Goal: Task Accomplishment & Management: Use online tool/utility

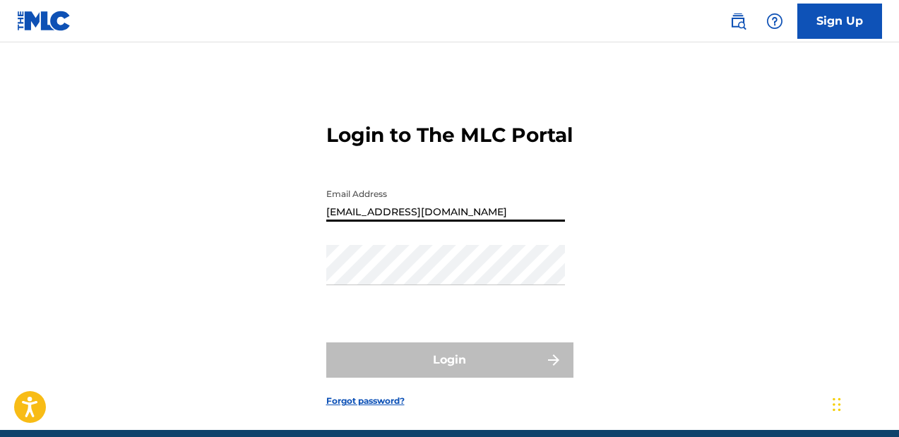
type input "[EMAIL_ADDRESS][DOMAIN_NAME]"
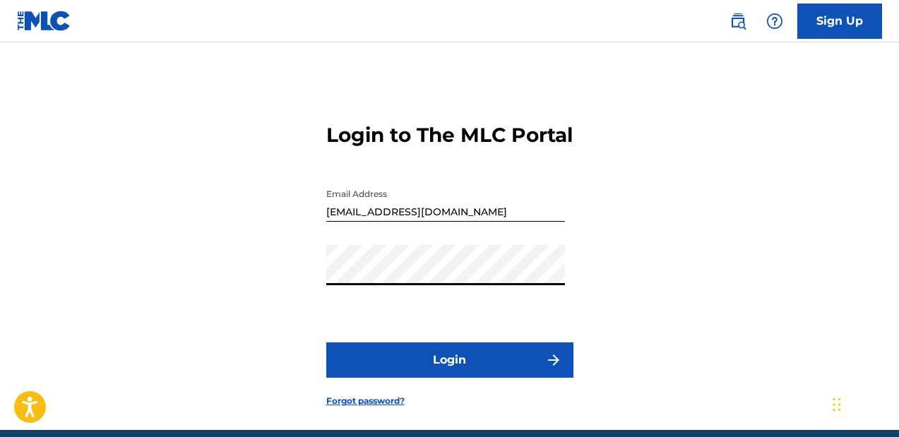
click at [326, 342] on button "Login" at bounding box center [449, 359] width 247 height 35
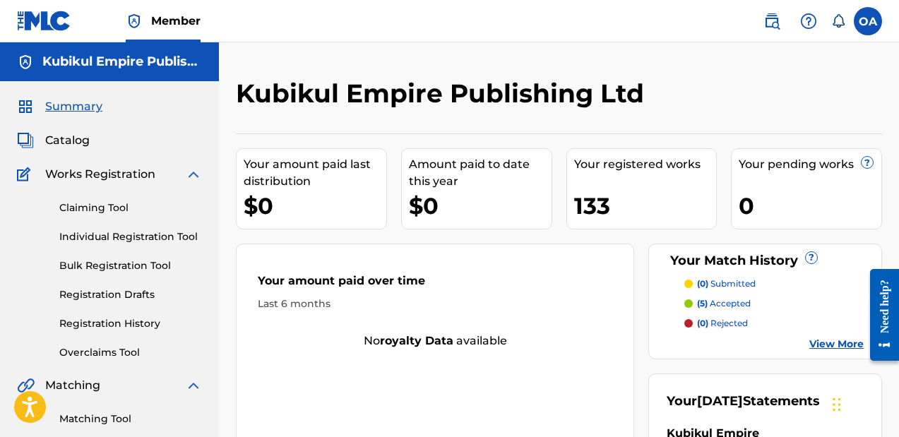
click at [83, 142] on span "Catalog" at bounding box center [67, 140] width 44 height 17
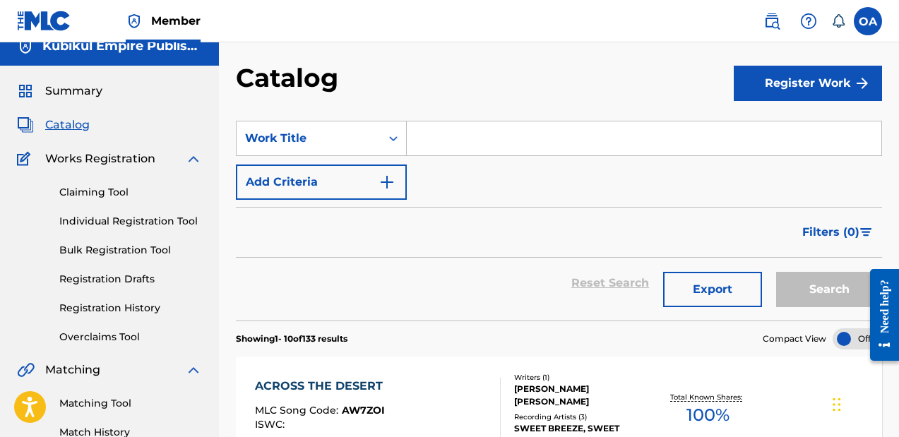
scroll to position [29, 0]
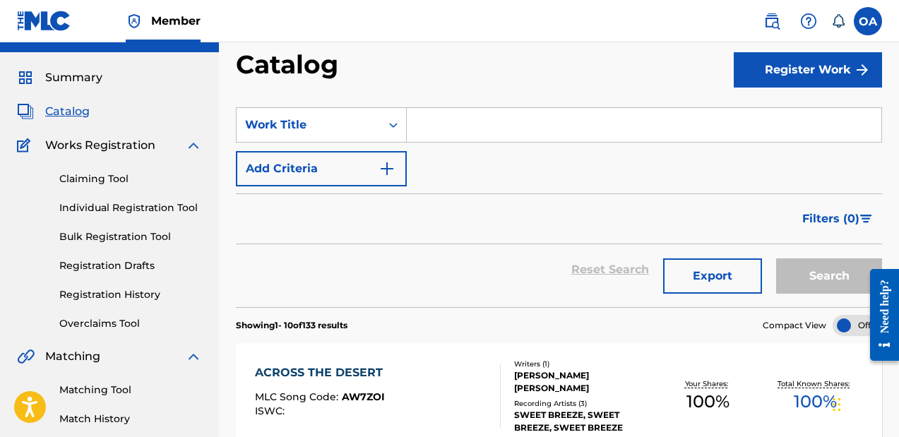
click at [120, 318] on link "Overclaims Tool" at bounding box center [130, 323] width 143 height 15
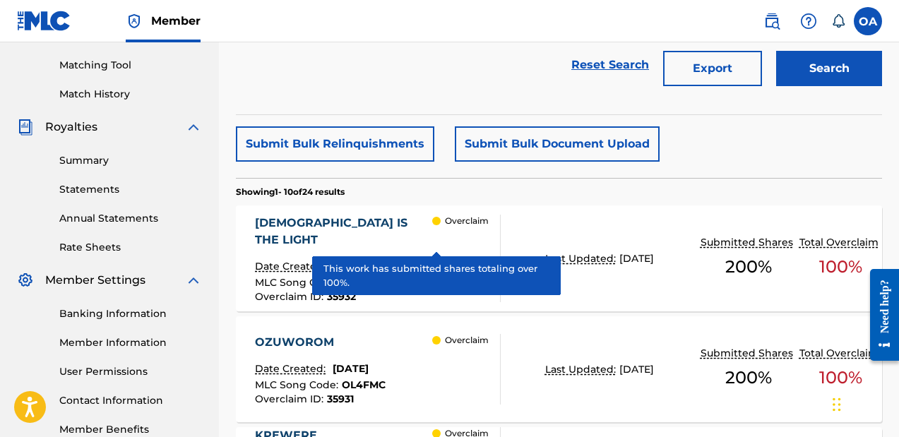
scroll to position [425, 0]
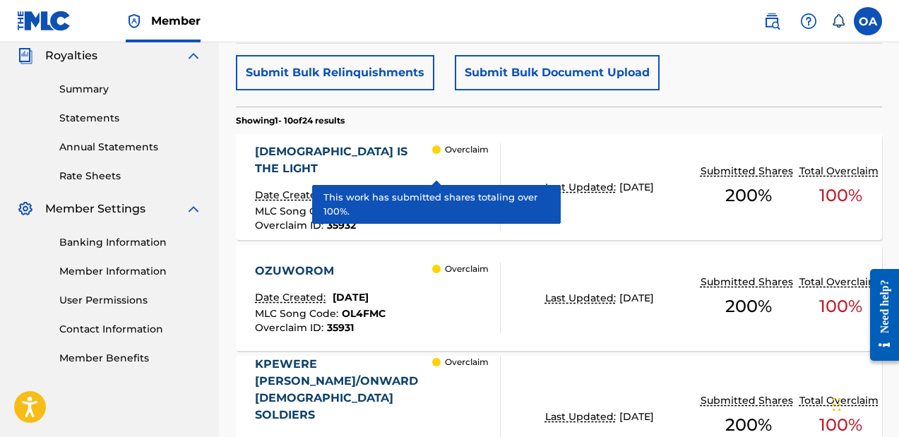
click at [457, 209] on div "Overclaim" at bounding box center [466, 187] width 68 height 88
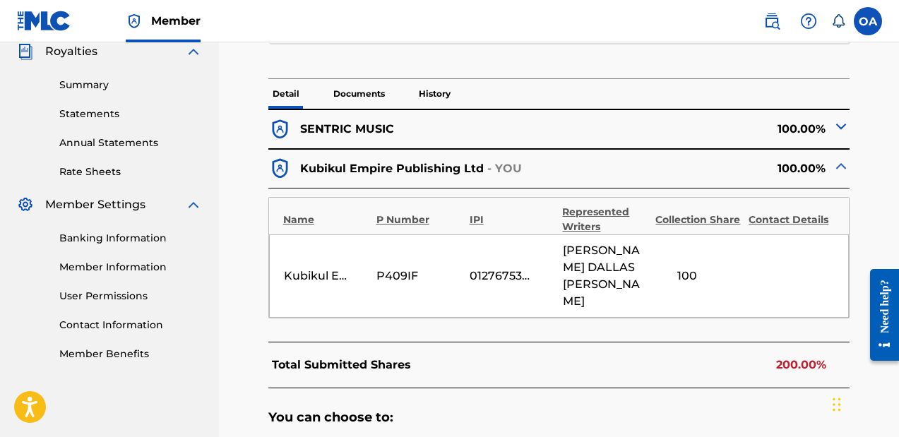
scroll to position [331, 0]
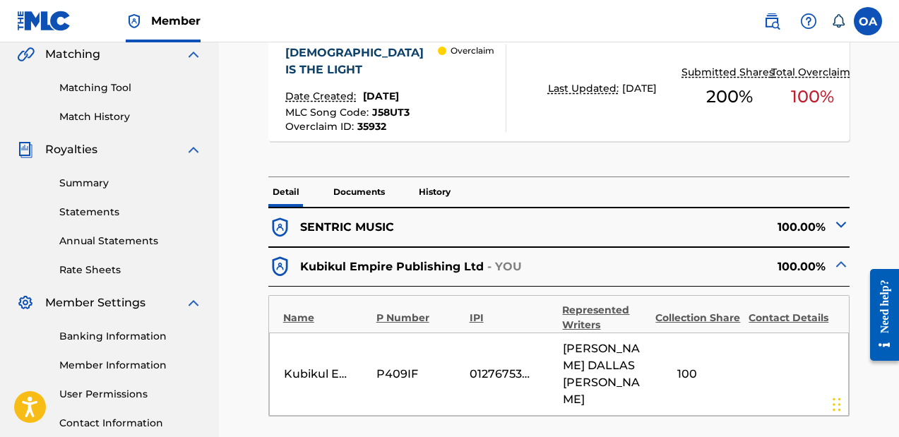
click at [840, 225] on img at bounding box center [840, 224] width 17 height 17
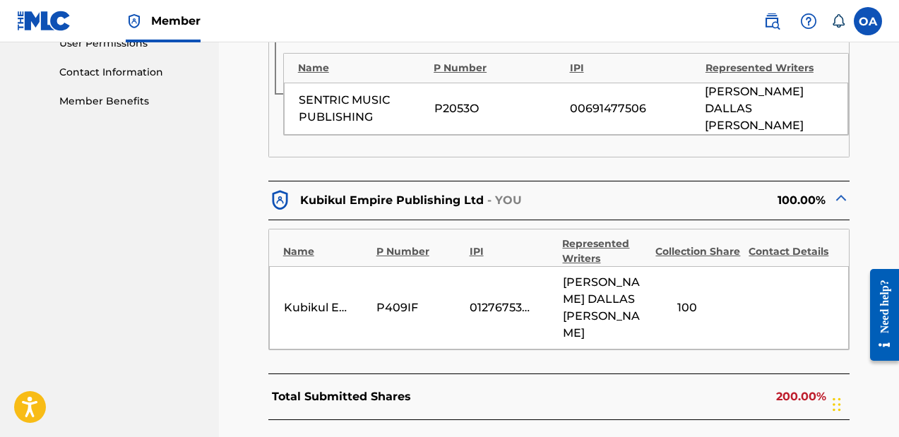
scroll to position [683, 0]
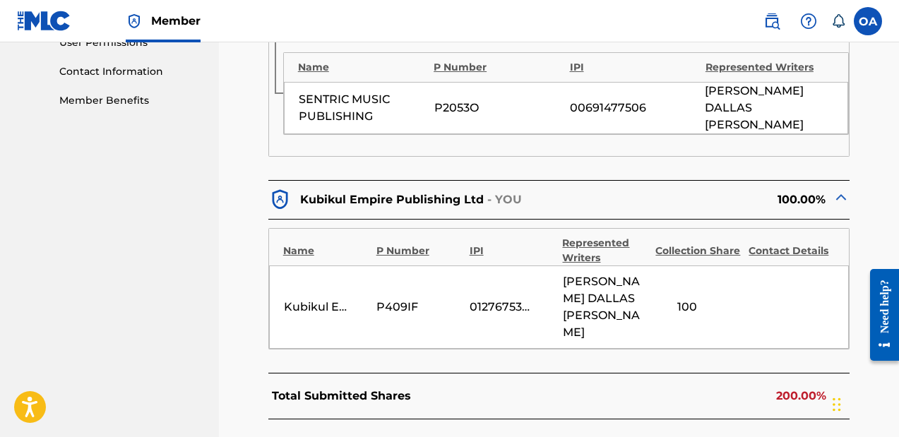
click at [860, 189] on div "< Back [DEMOGRAPHIC_DATA] IS THE LIGHT - Overclaim Detail The Overclaims Tool e…" at bounding box center [559, 66] width 646 height 1342
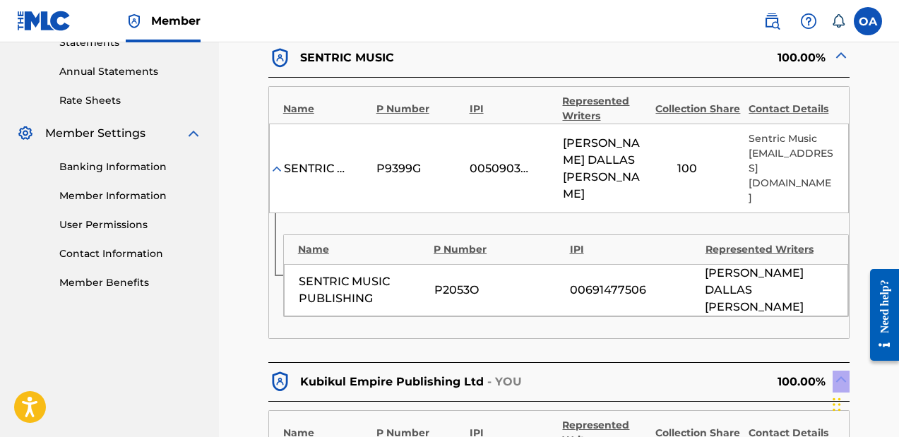
scroll to position [412, 0]
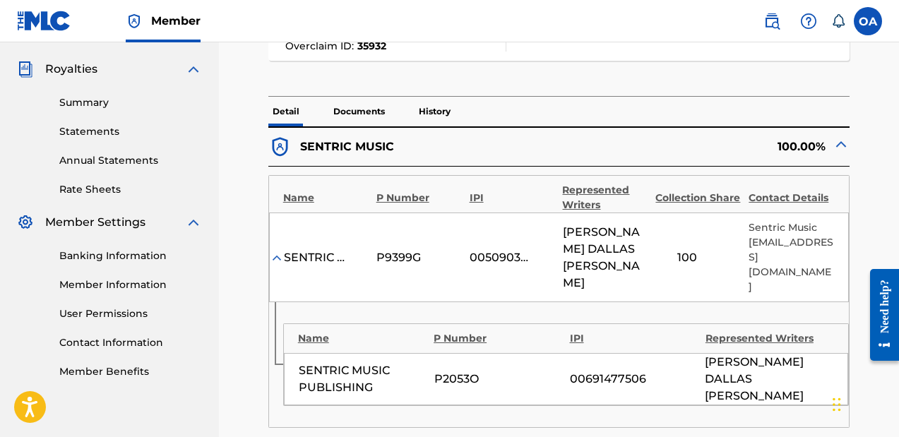
click at [355, 115] on p "Documents" at bounding box center [359, 112] width 60 height 30
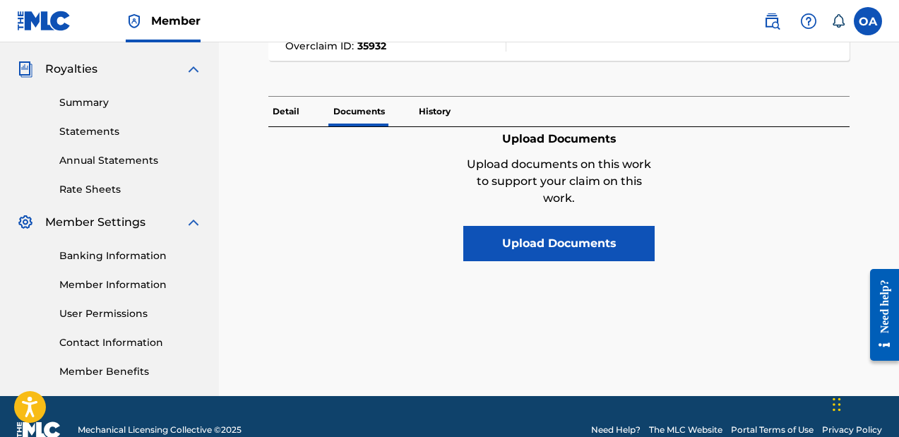
click at [424, 107] on p "History" at bounding box center [434, 112] width 40 height 30
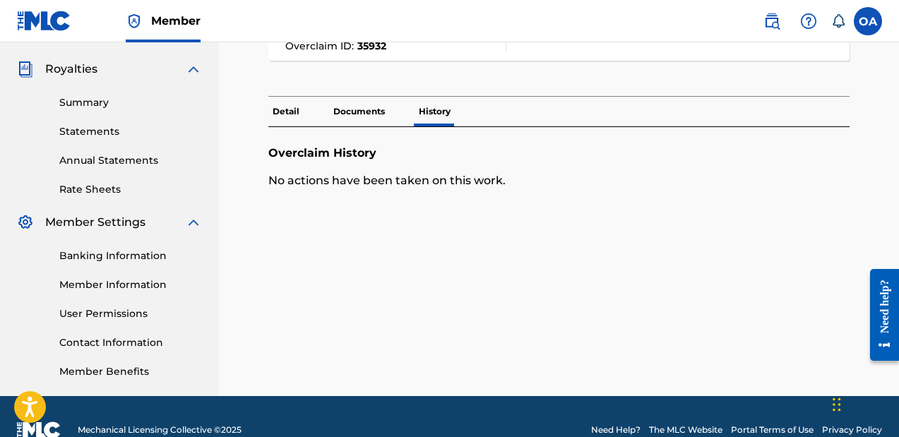
click at [352, 110] on p "Documents" at bounding box center [359, 112] width 60 height 30
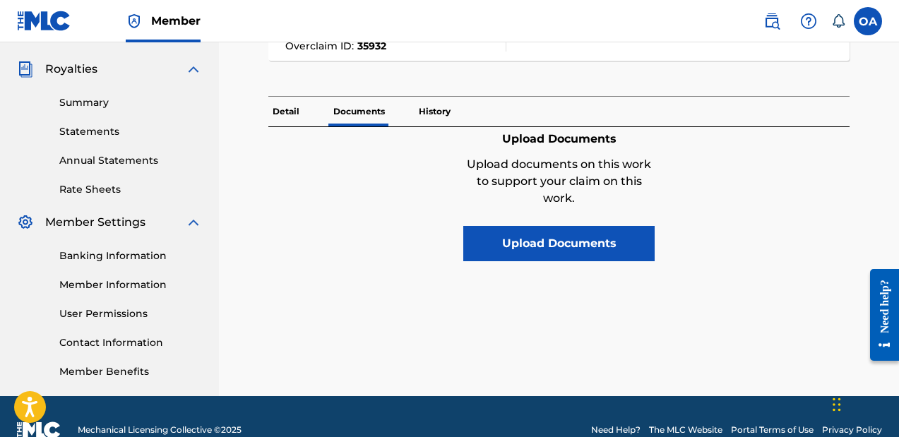
click at [282, 111] on p "Detail" at bounding box center [285, 112] width 35 height 30
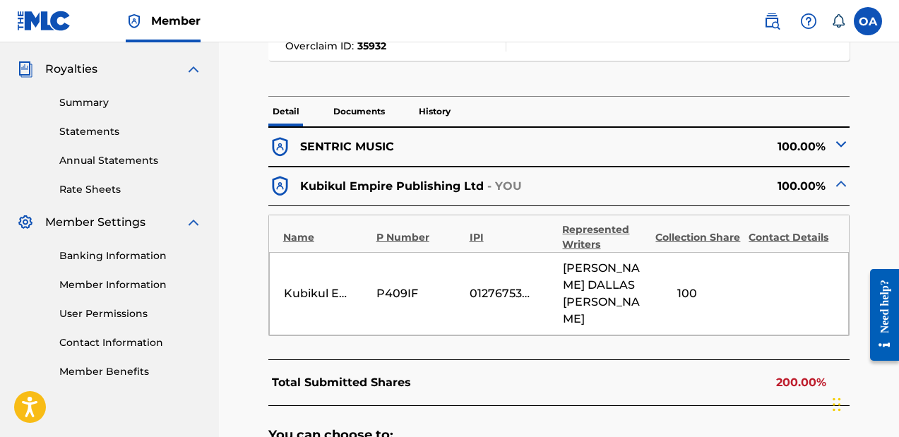
scroll to position [436, 0]
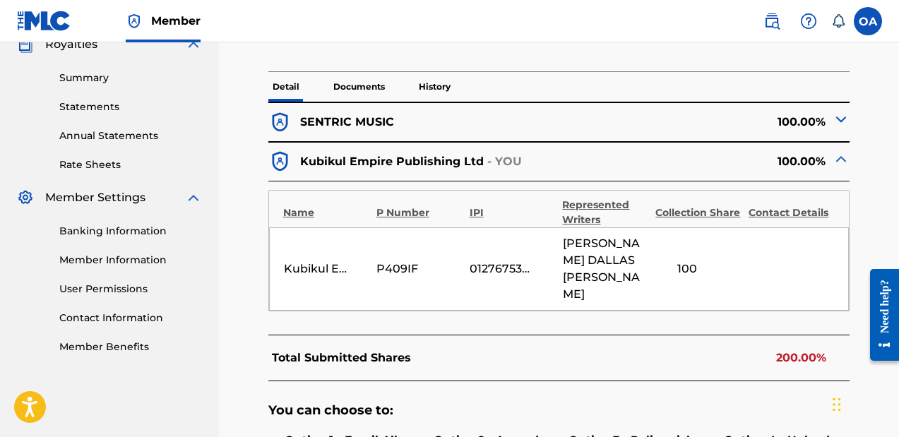
click at [842, 120] on img at bounding box center [840, 119] width 17 height 17
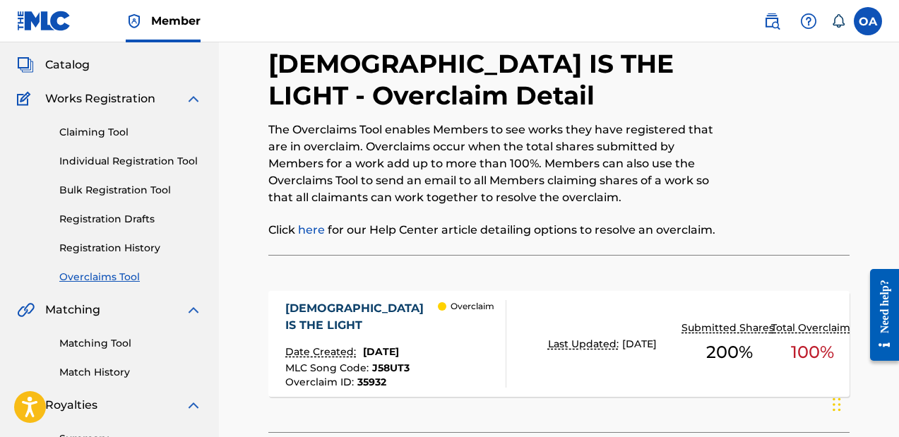
scroll to position [78, 0]
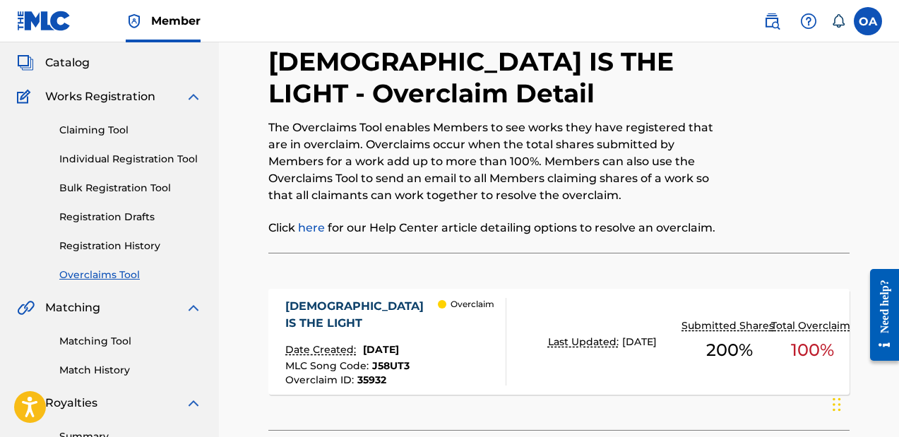
click at [95, 270] on link "Overclaims Tool" at bounding box center [130, 275] width 143 height 15
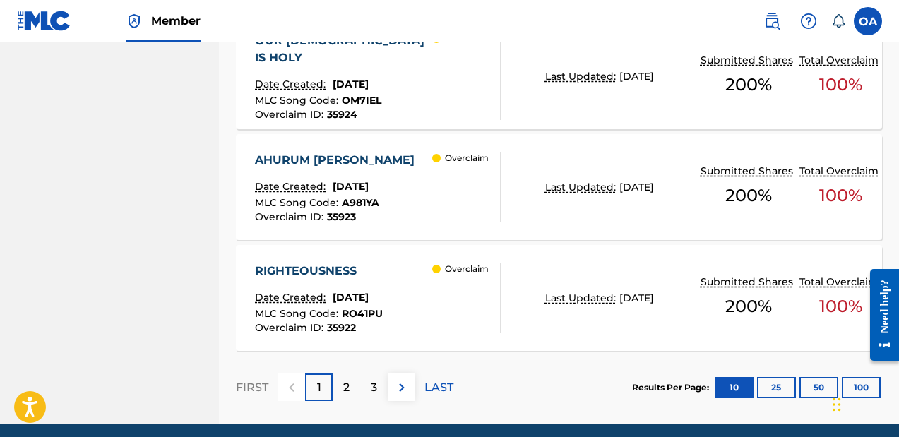
scroll to position [1338, 0]
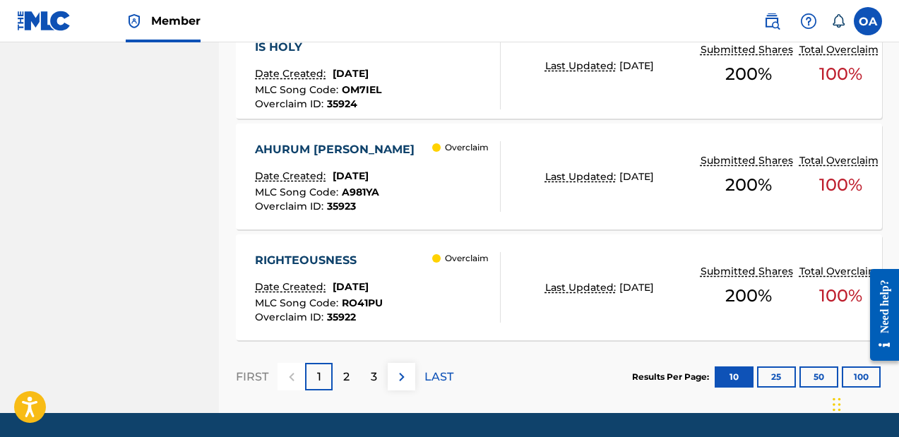
click at [345, 368] on p "2" at bounding box center [346, 376] width 6 height 17
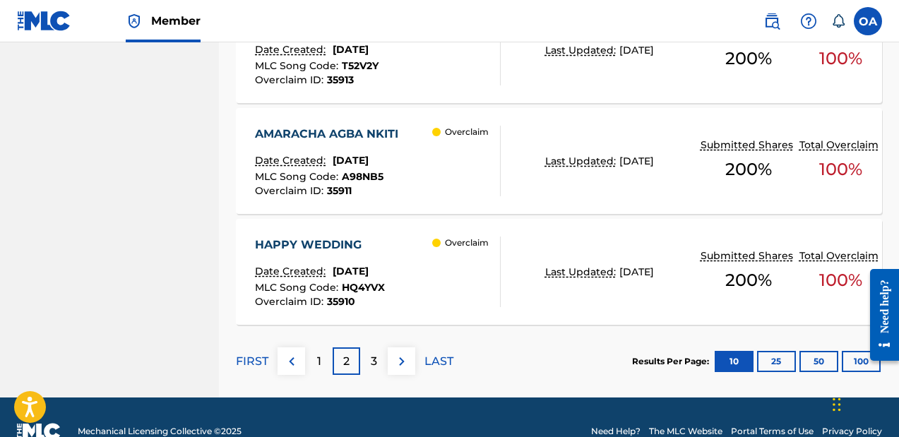
click at [360, 361] on div "3" at bounding box center [374, 361] width 28 height 28
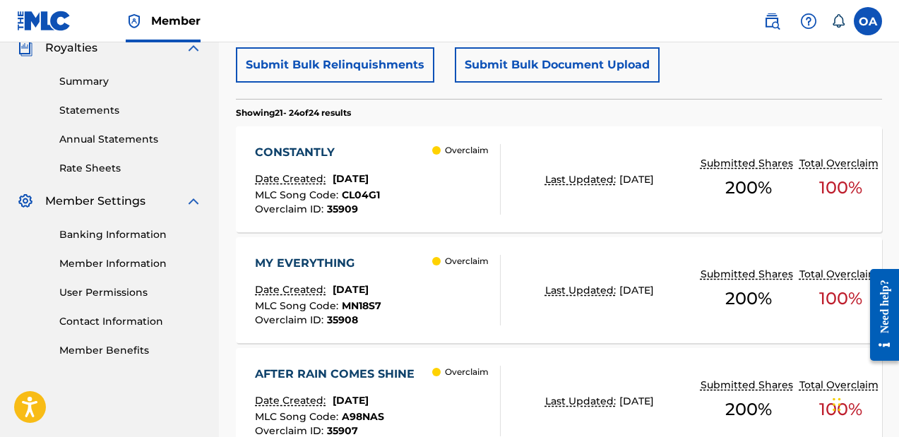
scroll to position [433, 0]
click at [306, 150] on div "CONSTANTLY" at bounding box center [317, 151] width 125 height 17
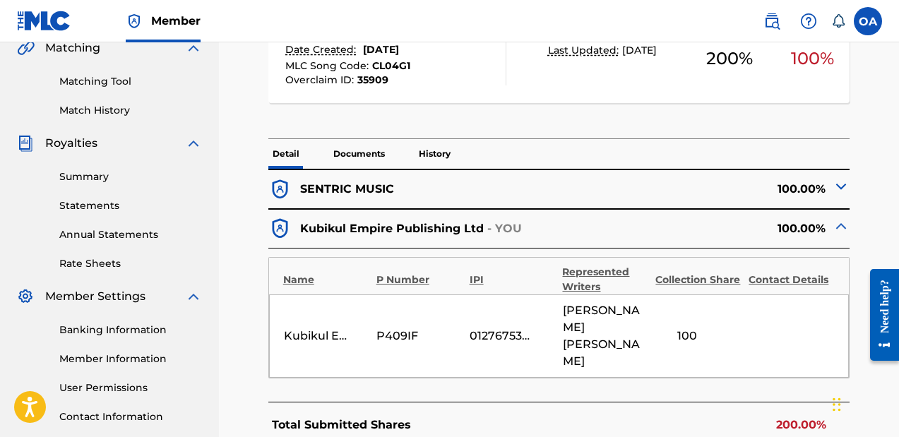
scroll to position [363, 0]
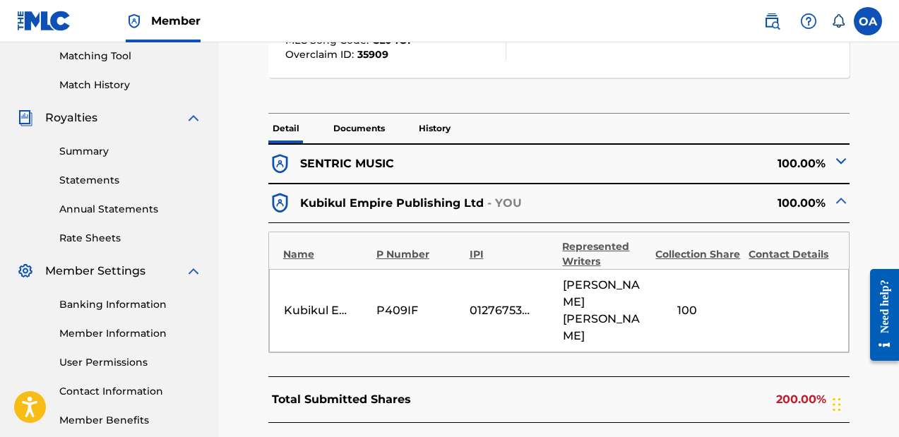
click at [840, 161] on img at bounding box center [840, 160] width 17 height 17
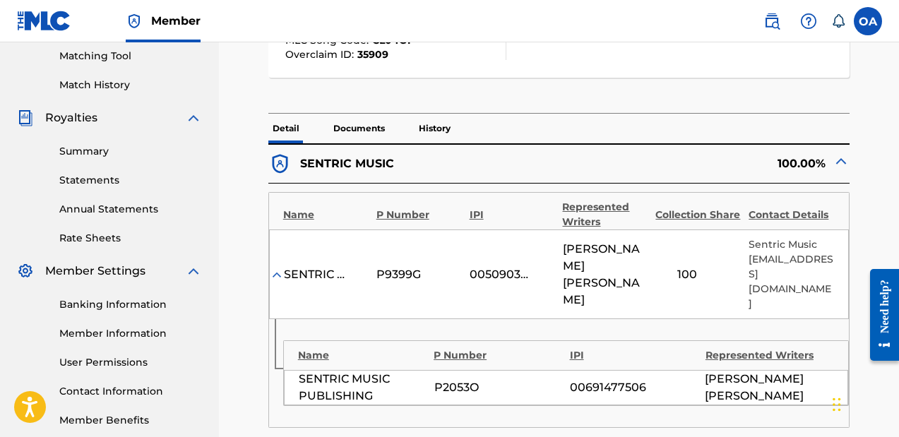
click at [840, 161] on img at bounding box center [840, 160] width 17 height 17
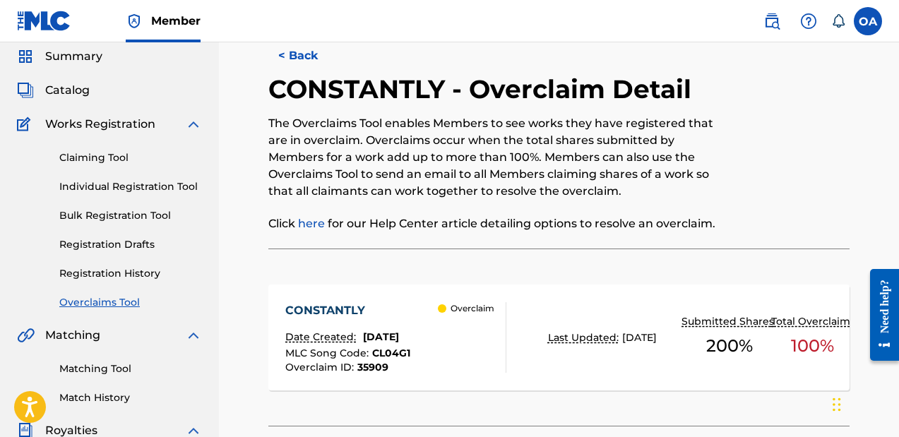
scroll to position [0, 0]
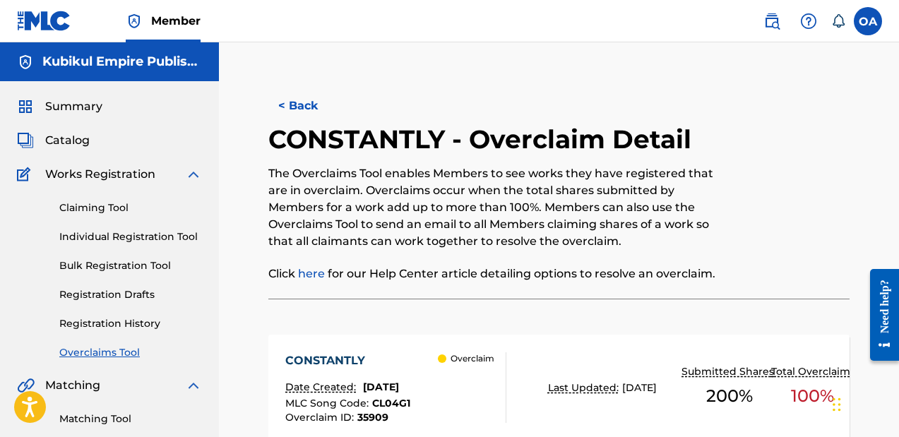
click at [56, 109] on span "Summary" at bounding box center [73, 106] width 57 height 17
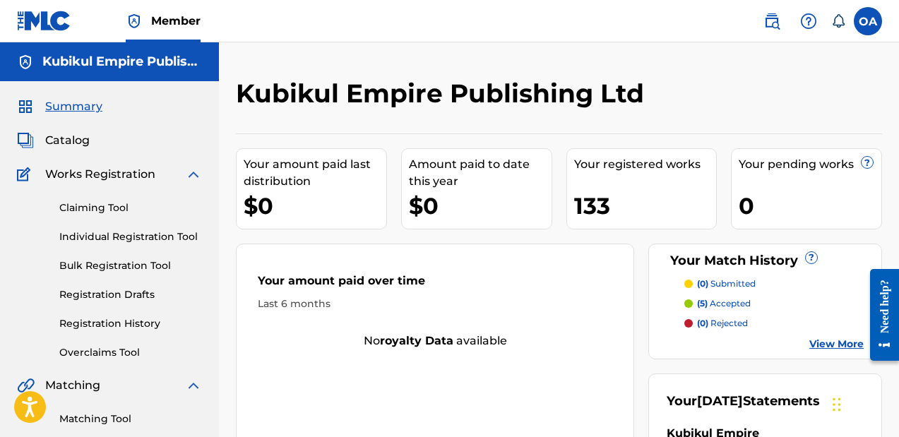
click at [870, 25] on label at bounding box center [867, 21] width 28 height 28
click at [867, 21] on input "OA [PERSON_NAME] [PERSON_NAME] [EMAIL_ADDRESS][DOMAIN_NAME] Notification Prefer…" at bounding box center [867, 21] width 0 height 0
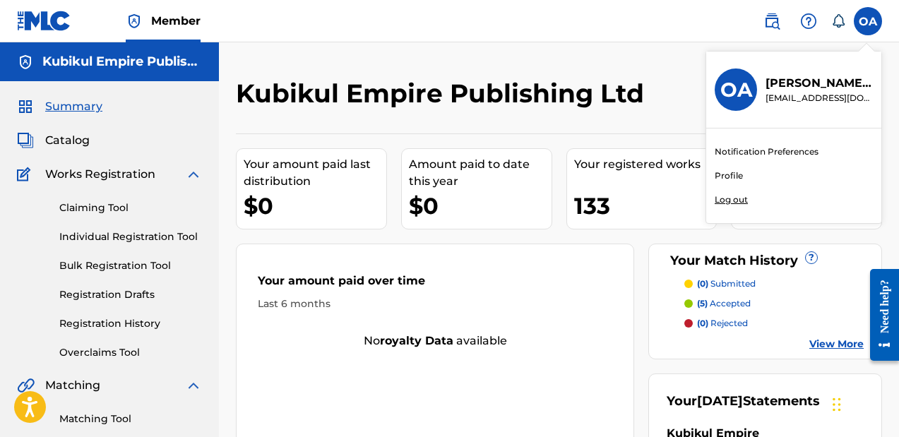
click at [726, 202] on p "Log out" at bounding box center [730, 199] width 33 height 13
click at [867, 21] on input "OA [PERSON_NAME] [PERSON_NAME] [EMAIL_ADDRESS][DOMAIN_NAME] Notification Prefer…" at bounding box center [867, 21] width 0 height 0
